Goal: Find specific page/section: Find specific page/section

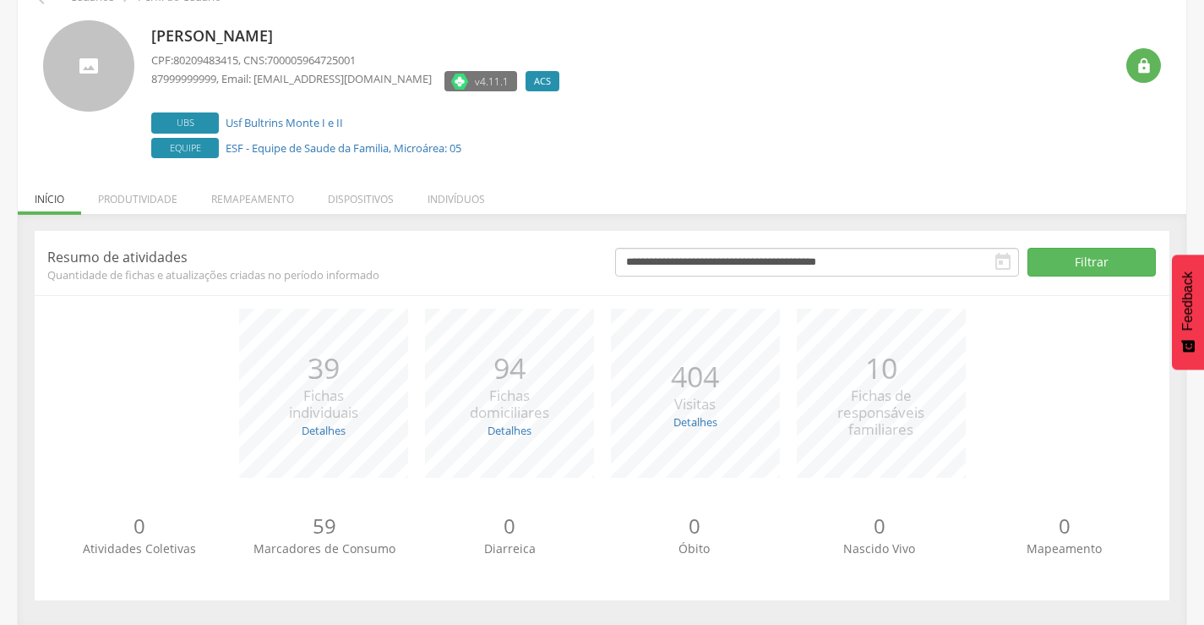
scroll to position [95, 0]
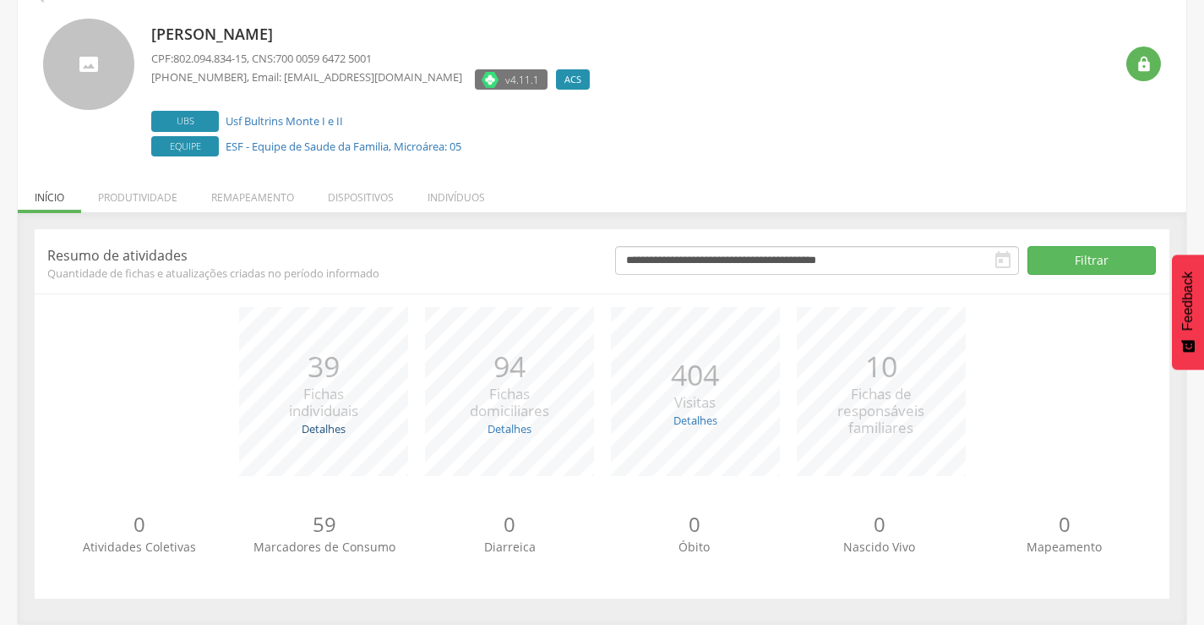
click at [334, 426] on link "Detalhes" at bounding box center [324, 428] width 44 height 15
click at [331, 430] on link "Detalhes" at bounding box center [324, 428] width 44 height 15
click at [117, 199] on li "Produtividade" at bounding box center [137, 193] width 113 height 40
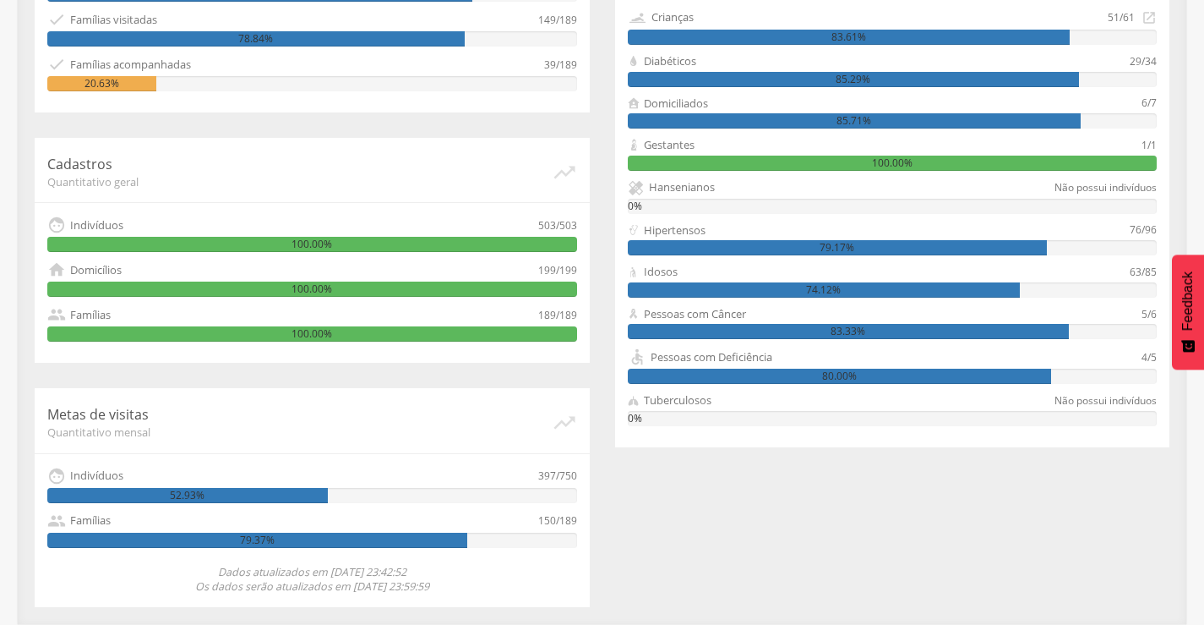
scroll to position [140, 0]
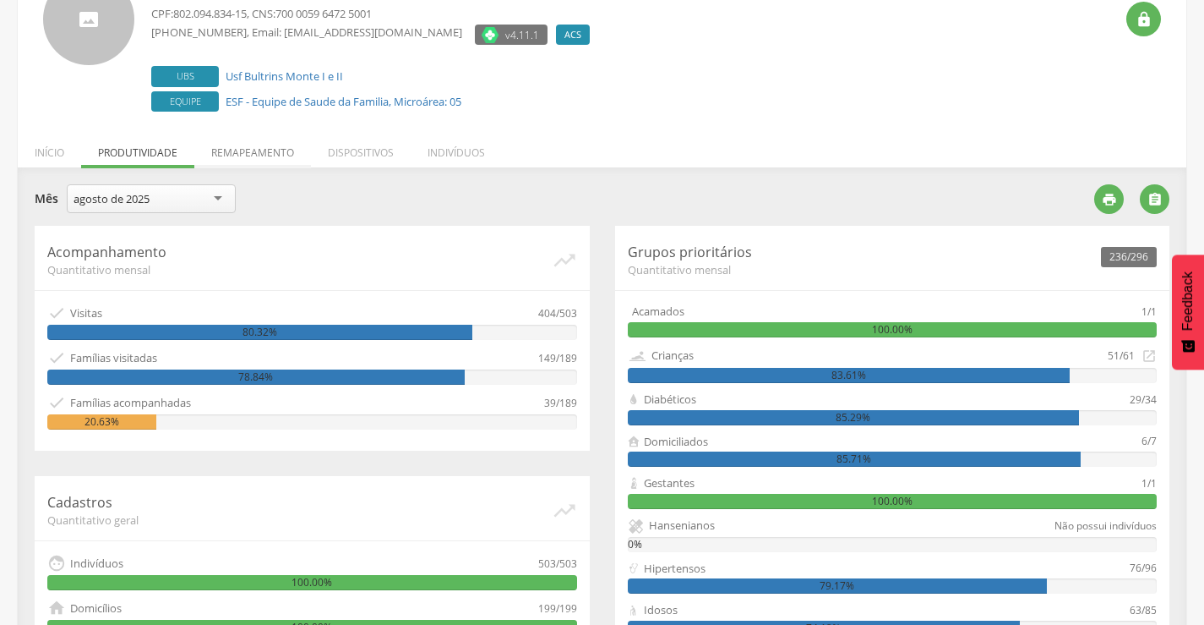
click at [240, 152] on li "Remapeamento" at bounding box center [252, 148] width 117 height 40
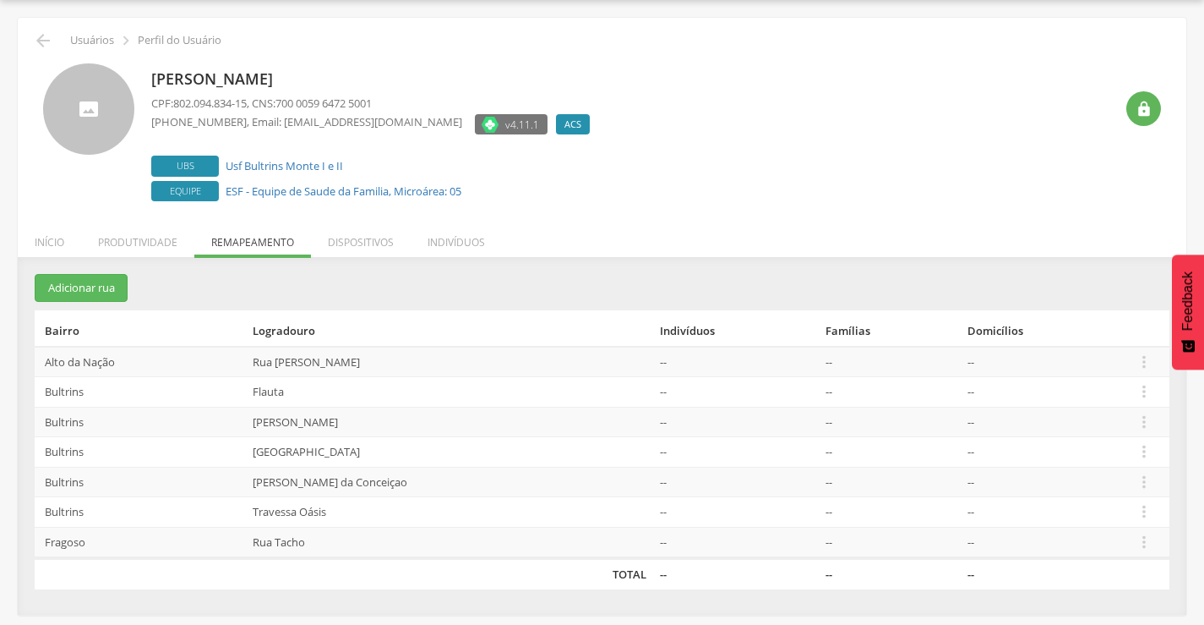
scroll to position [51, 0]
click at [341, 243] on li "Dispositivos" at bounding box center [361, 238] width 100 height 40
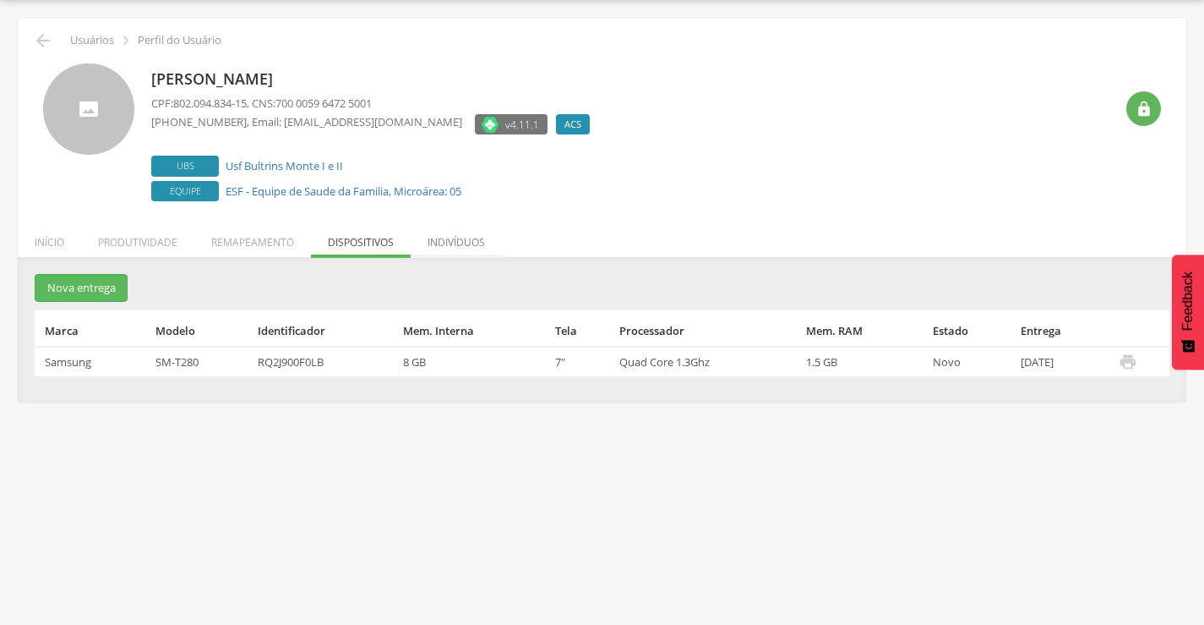
click at [452, 243] on li "Indivíduos" at bounding box center [456, 238] width 91 height 40
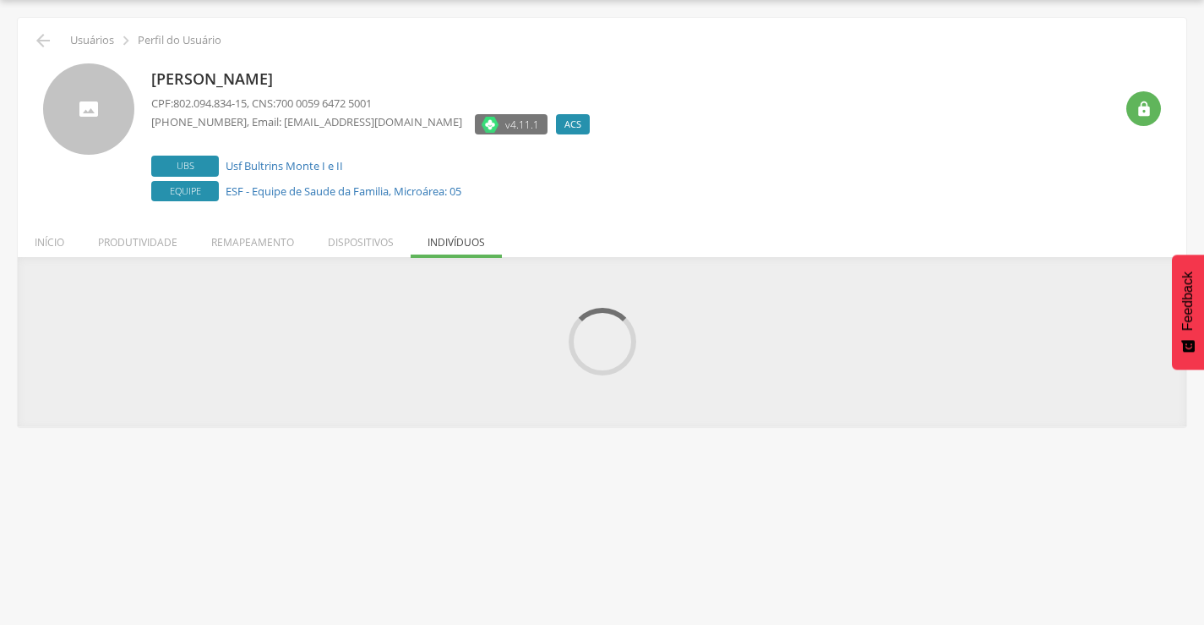
scroll to position [140, 0]
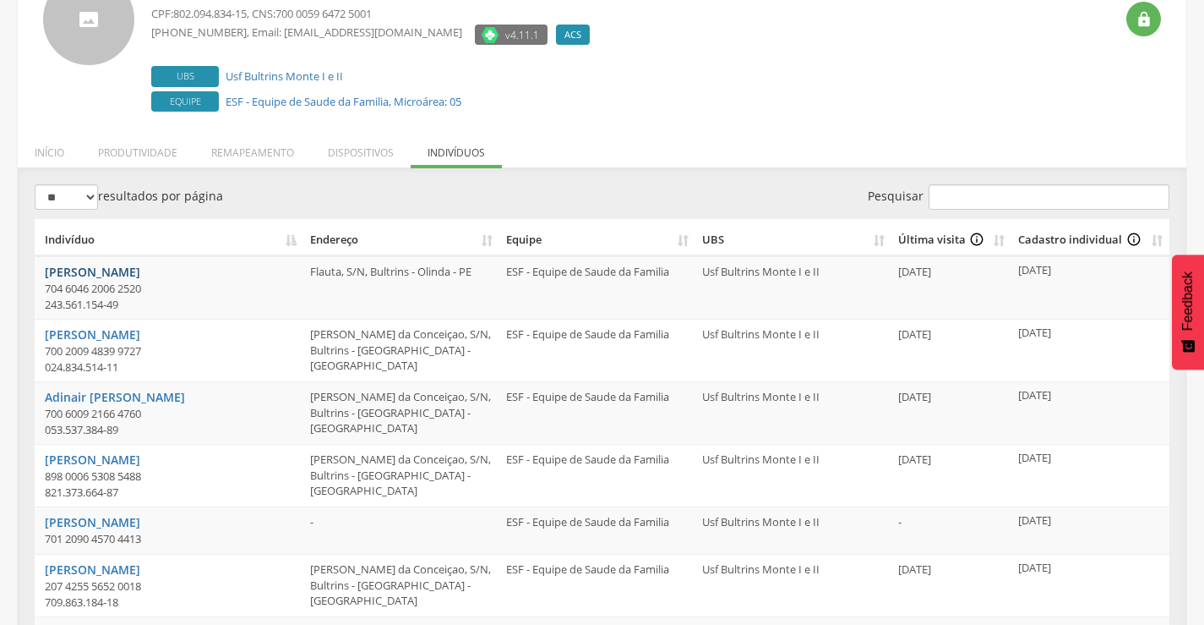
click at [140, 276] on link "[PERSON_NAME]" at bounding box center [92, 272] width 95 height 16
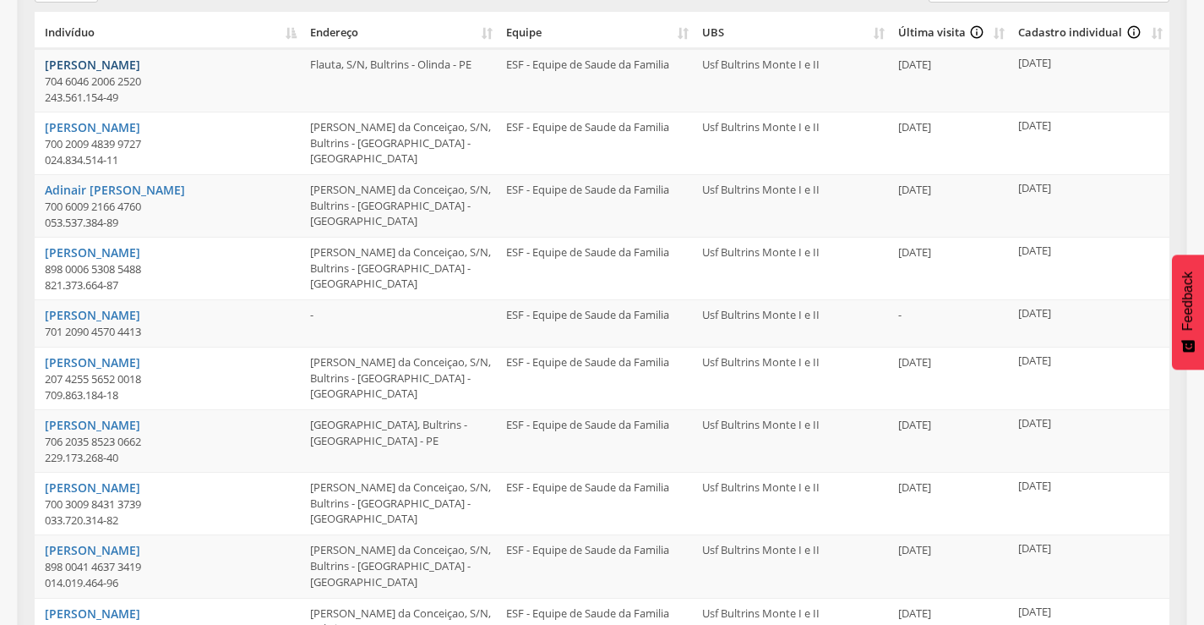
scroll to position [442, 0]
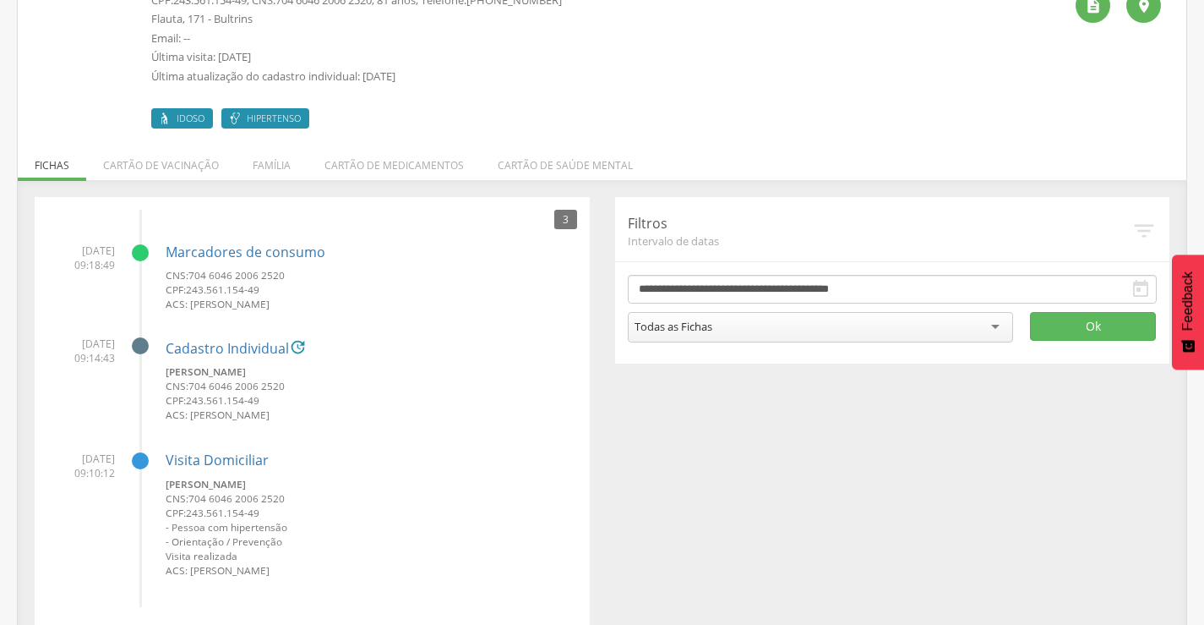
scroll to position [175, 0]
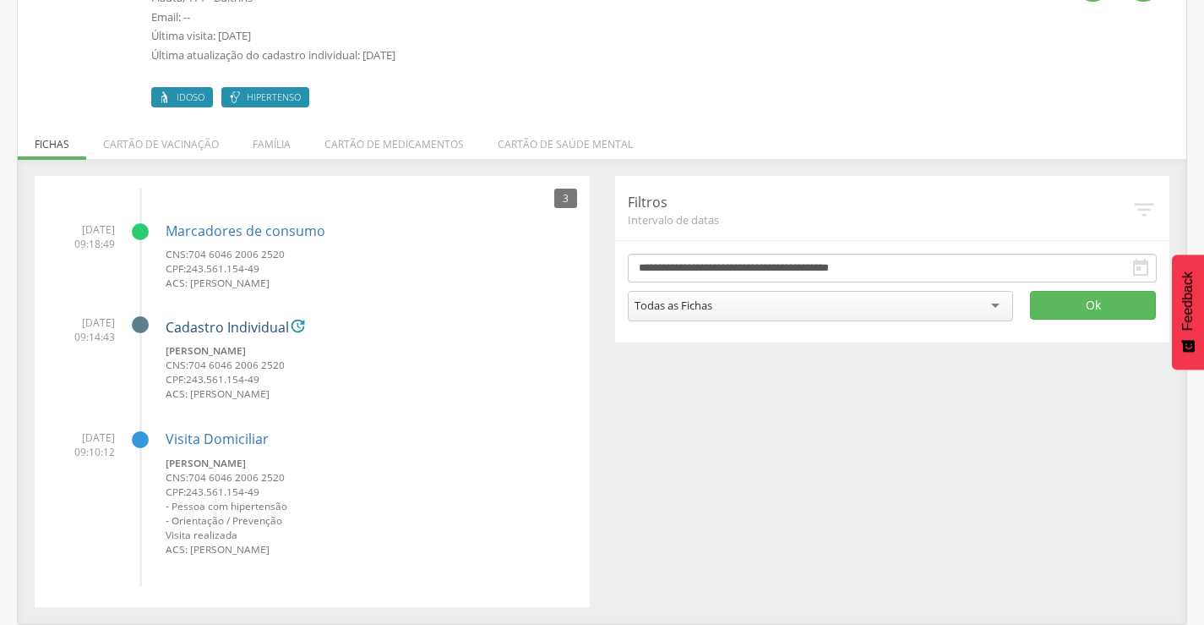
click at [204, 330] on link "Cadastro Individual" at bounding box center [227, 327] width 123 height 15
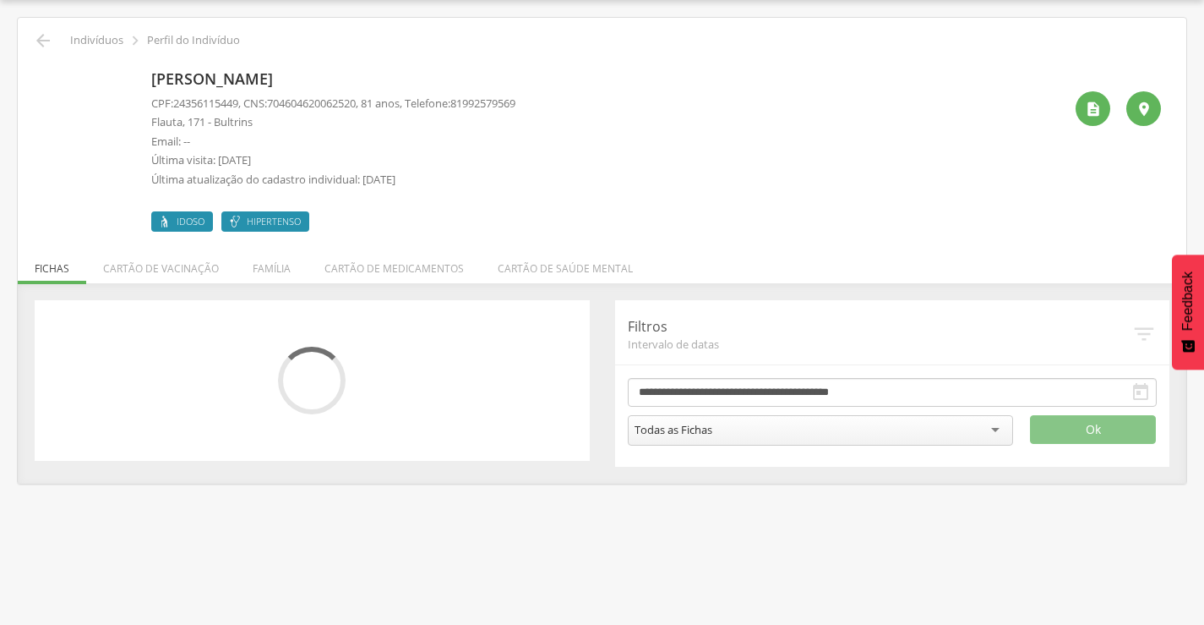
scroll to position [175, 0]
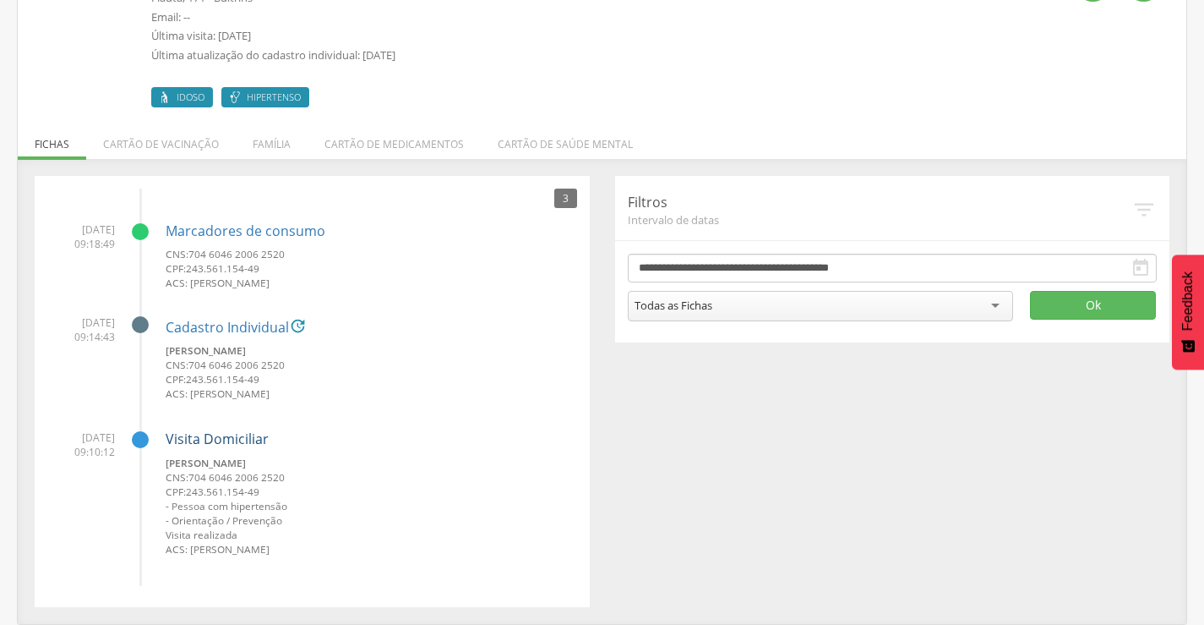
click at [200, 434] on link "Visita Domiciliar" at bounding box center [217, 438] width 103 height 19
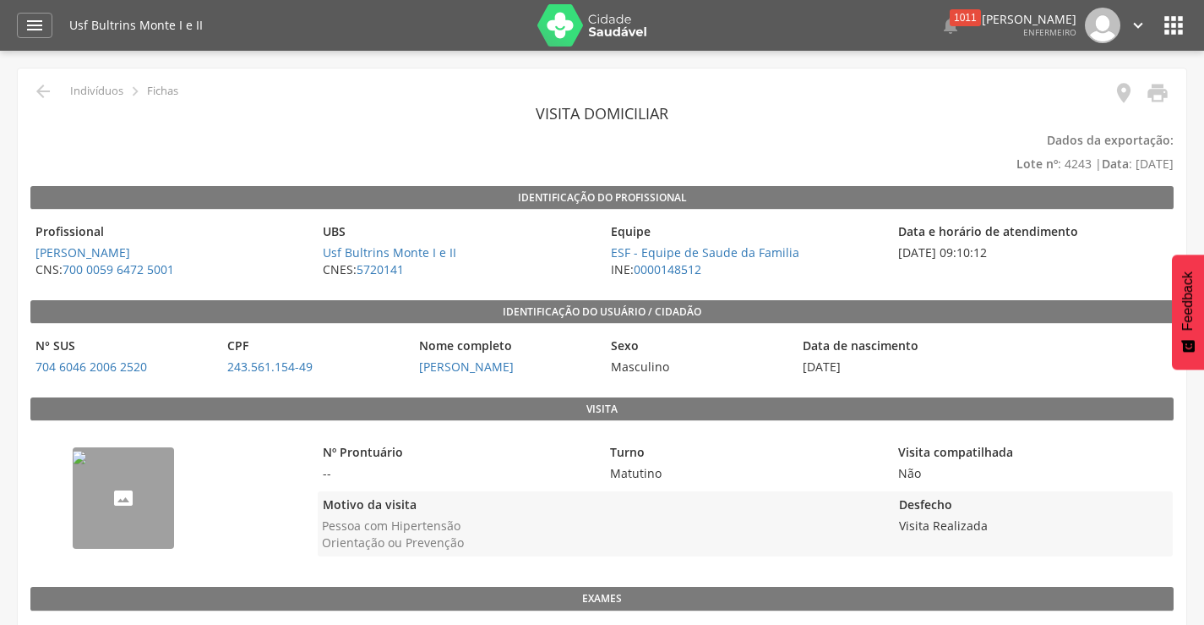
scroll to position [51, 0]
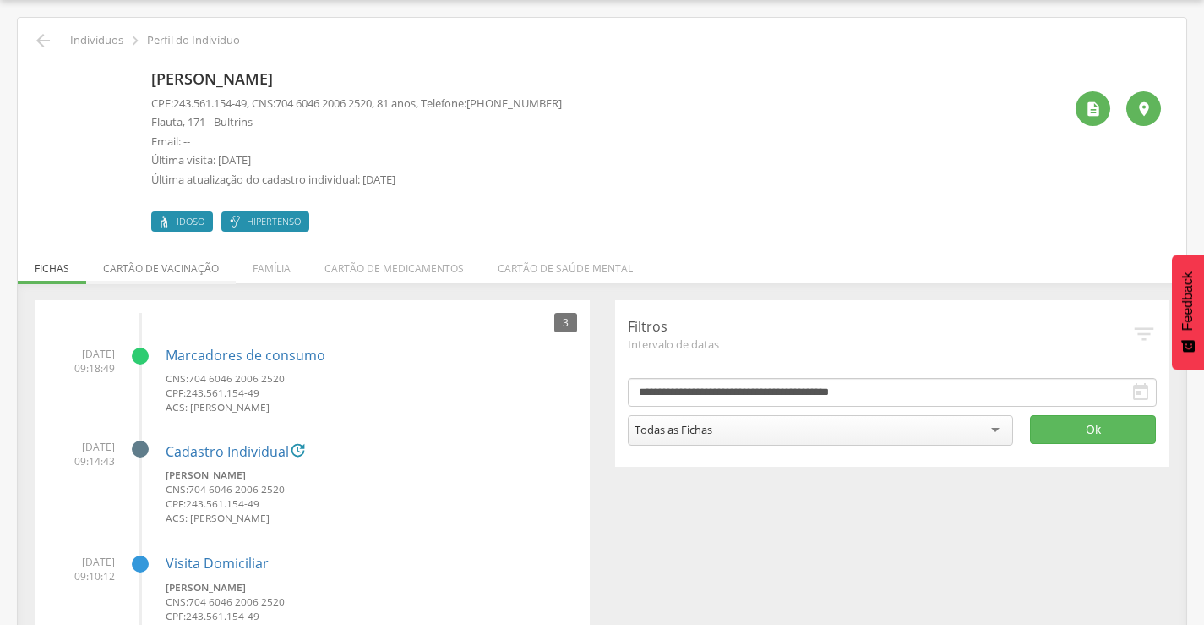
click at [141, 271] on li "Cartão de vacinação" at bounding box center [161, 264] width 150 height 40
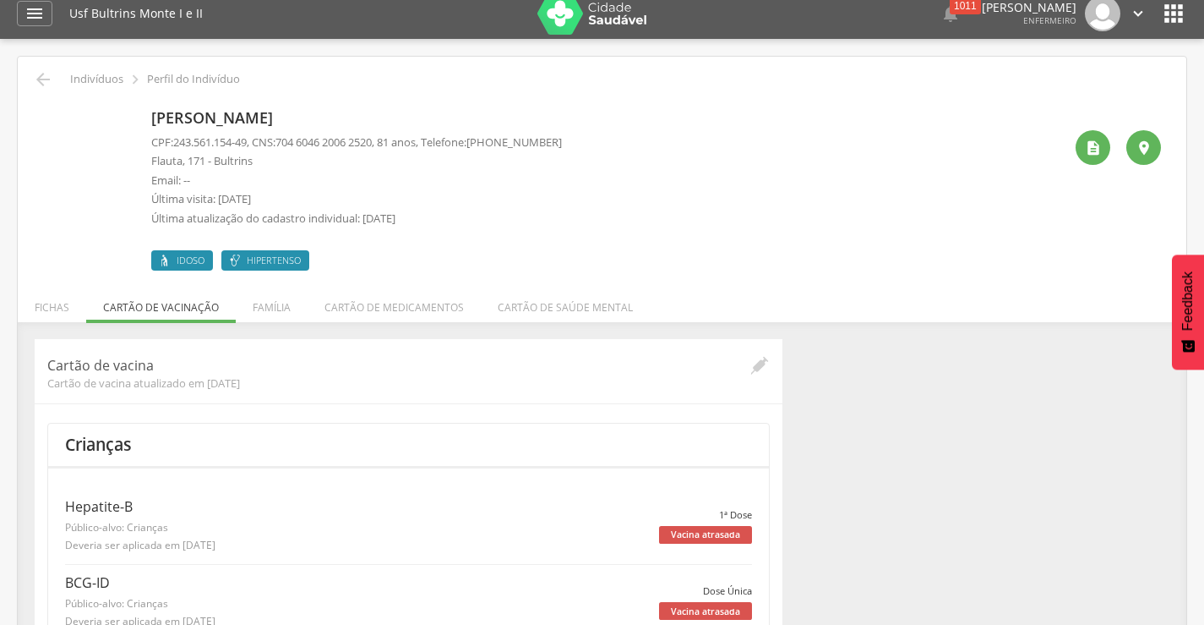
scroll to position [0, 0]
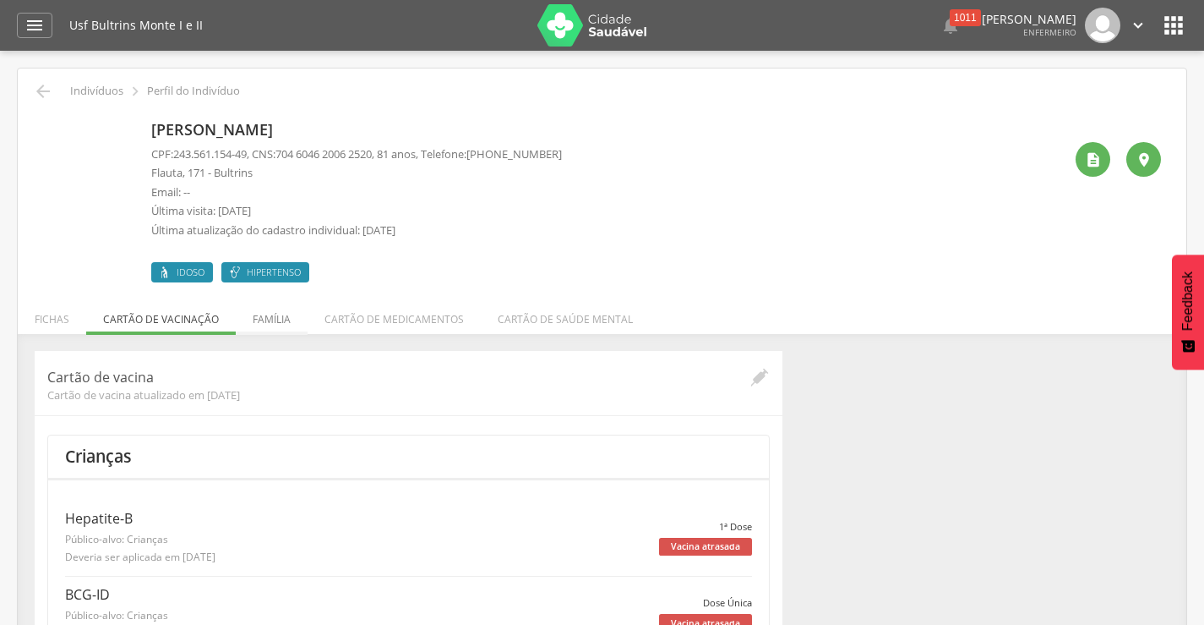
click at [287, 318] on li "Família" at bounding box center [272, 315] width 72 height 40
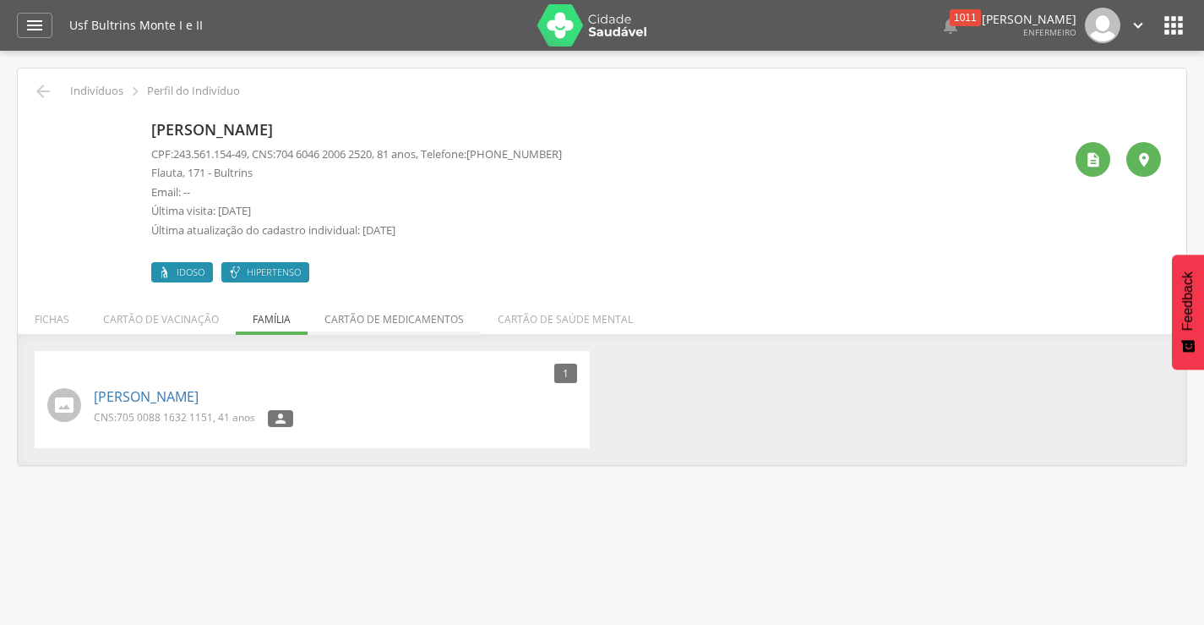
click at [357, 323] on li "Cartão de medicamentos" at bounding box center [394, 315] width 173 height 40
